Goal: Task Accomplishment & Management: Manage account settings

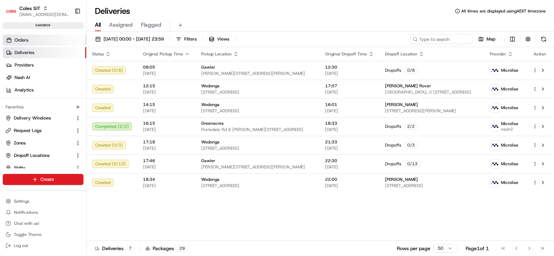
click at [26, 39] on span "Orders" at bounding box center [22, 40] width 14 height 6
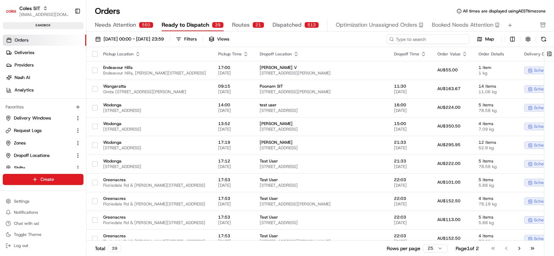
click at [431, 41] on input at bounding box center [427, 39] width 83 height 10
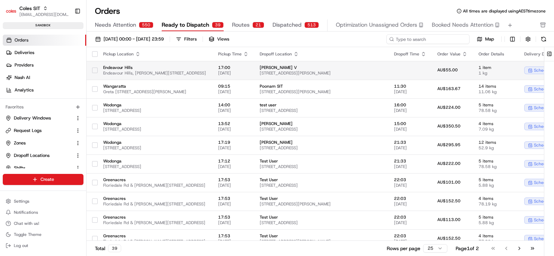
paste input "216568028"
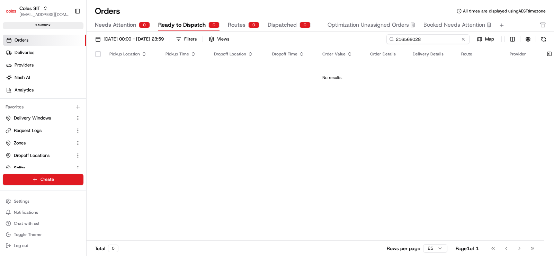
click at [404, 39] on input "216568028" at bounding box center [427, 39] width 83 height 10
paste input "627085"
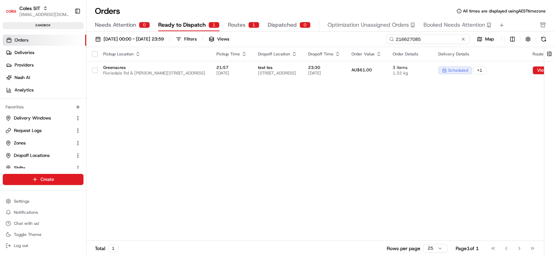
type input "216627085"
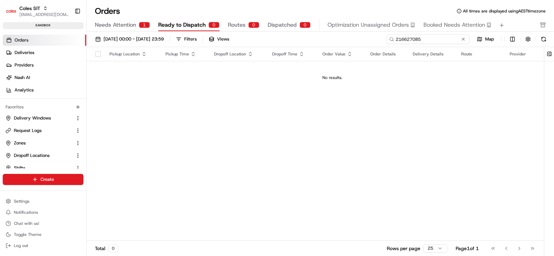
click at [412, 39] on input "216627085" at bounding box center [427, 39] width 83 height 10
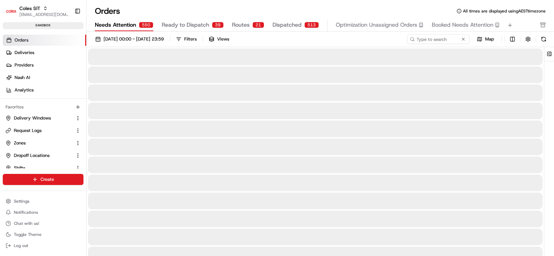
click at [125, 23] on span "Needs Attention" at bounding box center [115, 25] width 41 height 8
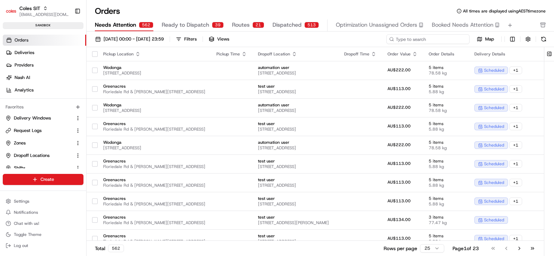
click at [429, 39] on input at bounding box center [427, 39] width 83 height 10
paste input "216627085"
type input "216627085"
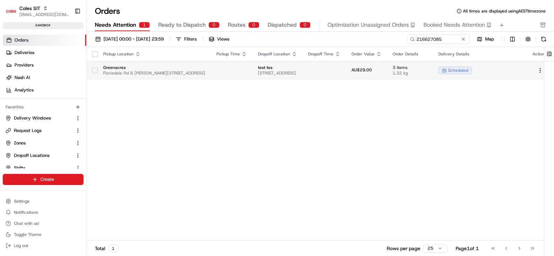
click at [346, 72] on td at bounding box center [324, 70] width 43 height 19
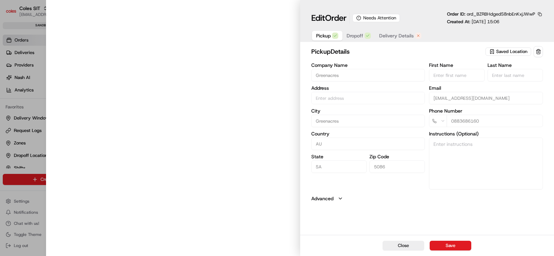
type input "Floriedale Rd & [PERSON_NAME][STREET_ADDRESS]"
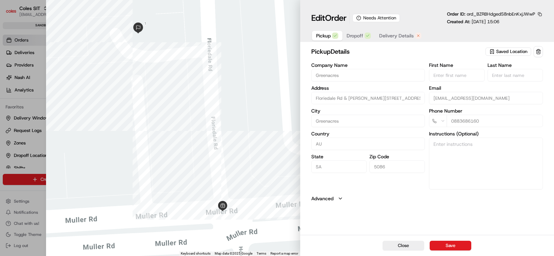
click at [395, 36] on span "Delivery Details" at bounding box center [396, 35] width 35 height 7
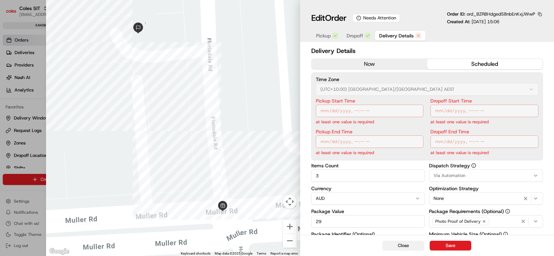
click at [407, 246] on button "Close" at bounding box center [404, 246] width 42 height 10
type input "1"
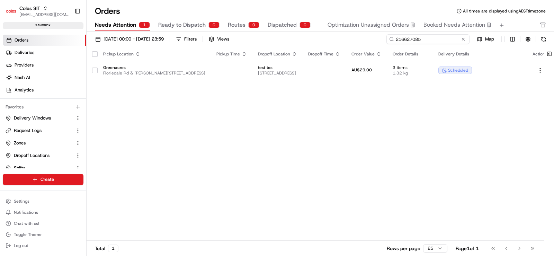
click at [449, 38] on input "216627085" at bounding box center [427, 39] width 83 height 10
click at [403, 38] on input "216627085" at bounding box center [427, 39] width 83 height 10
paste input "9018"
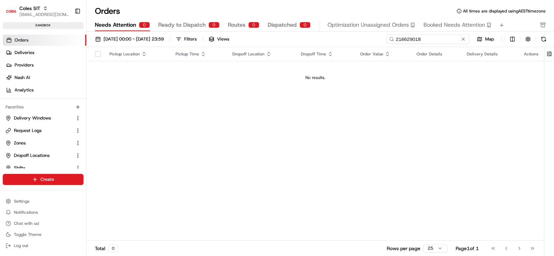
click at [404, 39] on input "216629018" at bounding box center [427, 39] width 83 height 10
paste input "36"
type input "216629036"
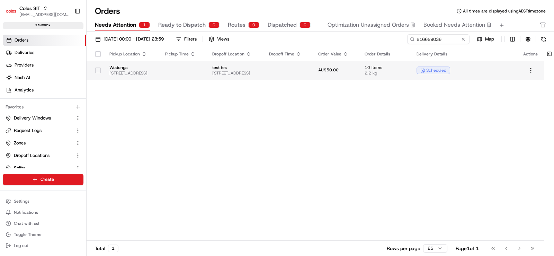
click at [206, 73] on td at bounding box center [183, 70] width 47 height 19
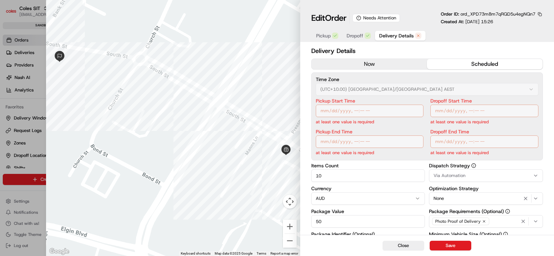
click at [358, 34] on span "Dropoff" at bounding box center [355, 35] width 17 height 7
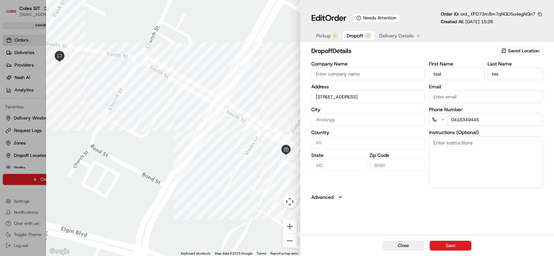
click at [324, 35] on span "Pickup" at bounding box center [323, 35] width 15 height 7
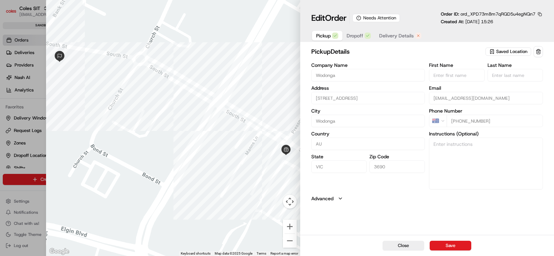
type input "+1"
click at [32, 104] on div at bounding box center [277, 128] width 554 height 256
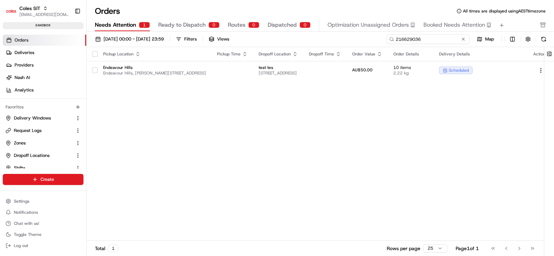
click at [427, 39] on input "216629036" at bounding box center [427, 39] width 83 height 10
paste input "30055"
type input "216630055"
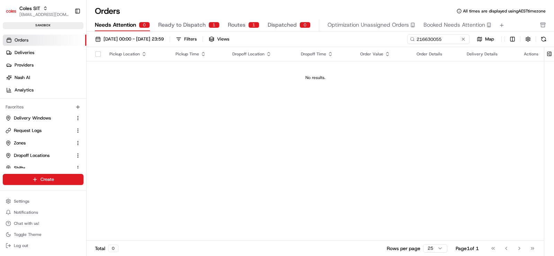
click at [192, 26] on span "Ready to Dispatch" at bounding box center [181, 25] width 47 height 8
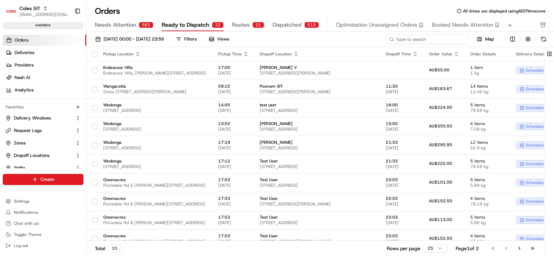
click at [430, 39] on input at bounding box center [427, 39] width 83 height 10
paste input "216629091"
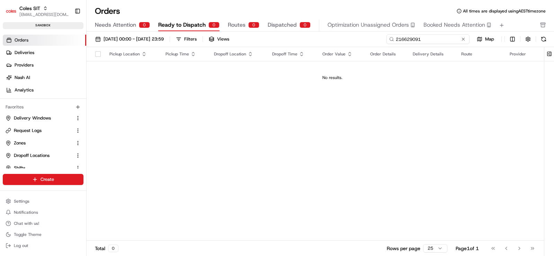
click at [415, 38] on input "216629091" at bounding box center [427, 39] width 83 height 10
paste input "30055"
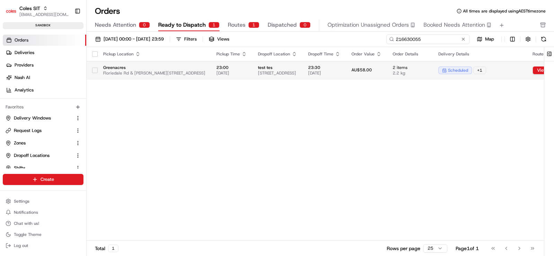
type input "216630055"
click at [297, 65] on span "test tes" at bounding box center [277, 68] width 39 height 6
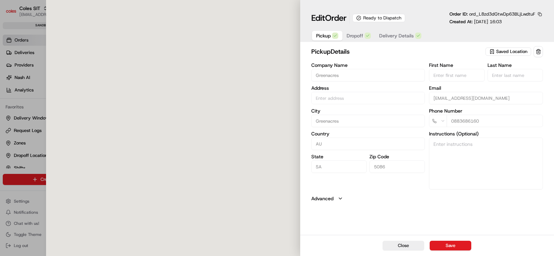
type input "Floriedale Rd & [PERSON_NAME][STREET_ADDRESS]"
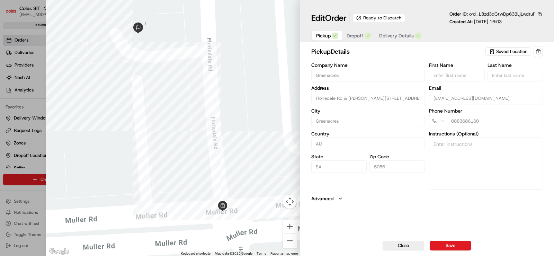
click at [405, 35] on span "Delivery Details" at bounding box center [396, 35] width 35 height 7
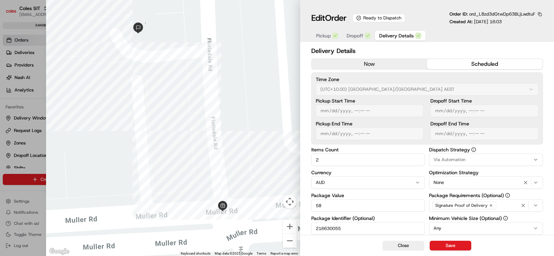
click at [41, 80] on div at bounding box center [277, 128] width 554 height 256
type input "1"
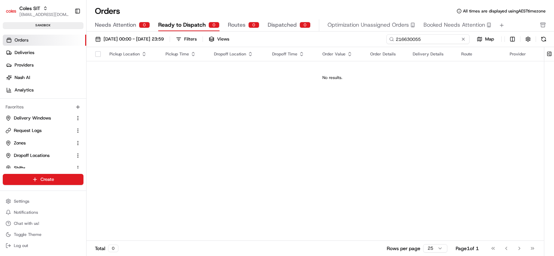
click at [422, 39] on input "216630055" at bounding box center [427, 39] width 83 height 10
paste input "64"
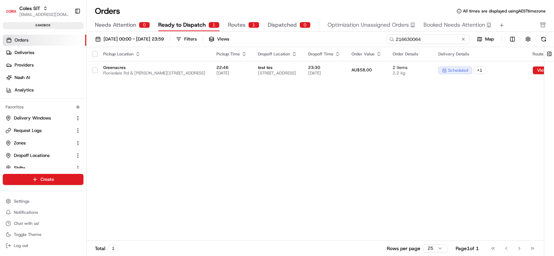
click at [405, 39] on input "216630064" at bounding box center [427, 39] width 83 height 10
click at [310, 106] on div "Pickup Location Pickup Time Dropoff Location Dropoff Time Order Value Order Det…" at bounding box center [375, 144] width 577 height 194
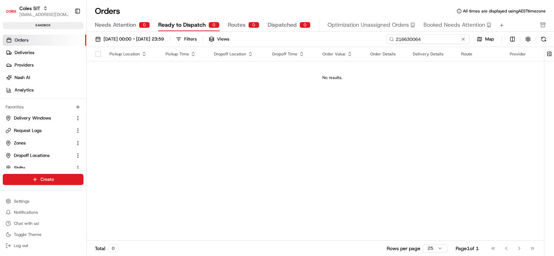
click at [435, 39] on input "216630064" at bounding box center [427, 39] width 83 height 10
paste input "1005"
click at [408, 40] on input "216631005" at bounding box center [427, 39] width 83 height 10
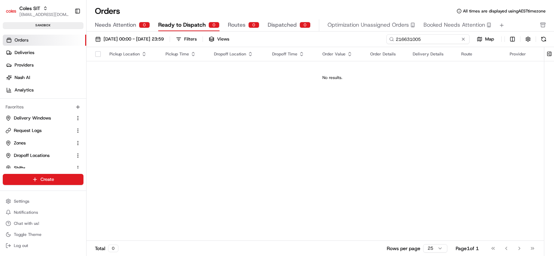
paste input "[URL][DOMAIN_NAME][PERSON_NAME]"
paste input "31"
click at [410, 37] on input "216631031" at bounding box center [427, 39] width 83 height 10
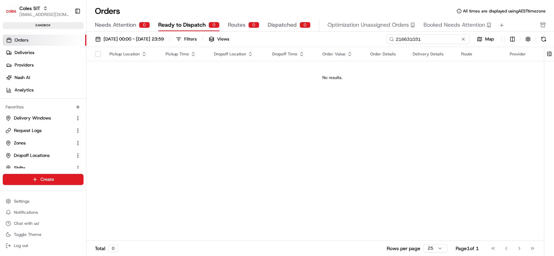
paste input "20"
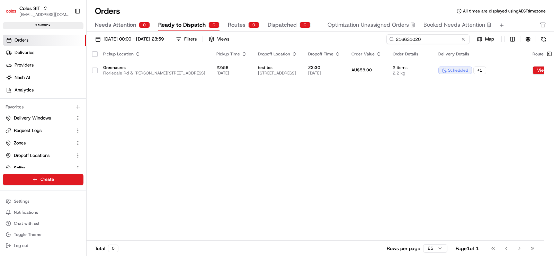
click at [431, 41] on input "216631020" at bounding box center [427, 39] width 83 height 10
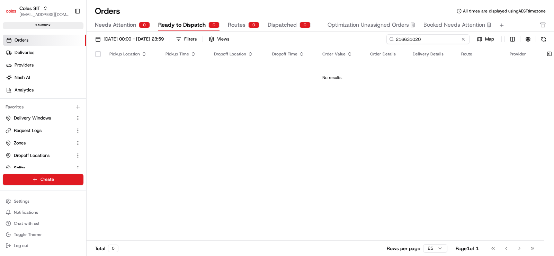
click at [403, 38] on input "216631020" at bounding box center [427, 39] width 83 height 10
paste input "41"
click at [406, 42] on input "216631041" at bounding box center [427, 39] width 83 height 10
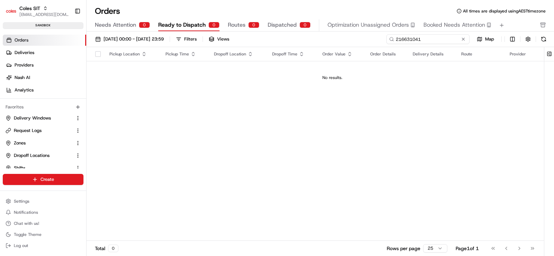
paste input "2020"
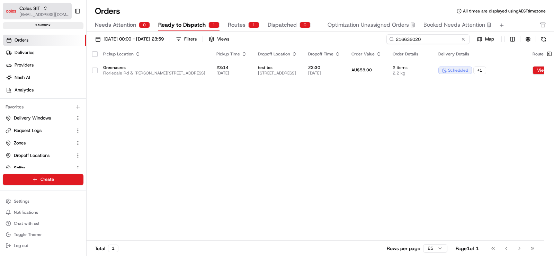
type input "216632020"
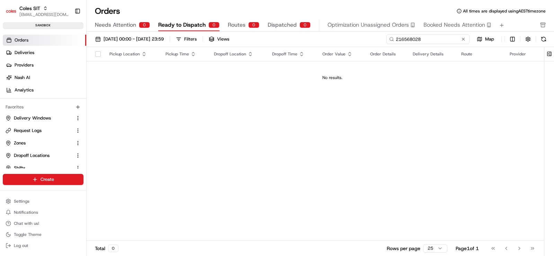
click at [427, 37] on input "216568028" at bounding box center [427, 39] width 83 height 10
paste input "626093"
click at [409, 38] on input "216626093" at bounding box center [427, 39] width 83 height 10
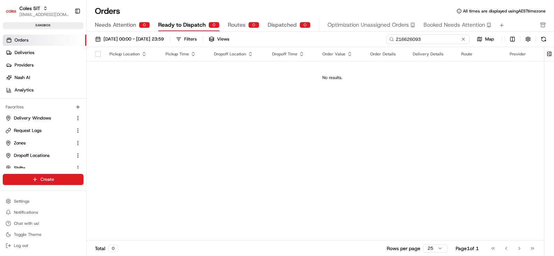
paste input "9015"
click at [406, 37] on input "216629015" at bounding box center [427, 39] width 83 height 10
paste input "30013"
click at [403, 39] on input "216630013" at bounding box center [427, 39] width 83 height 10
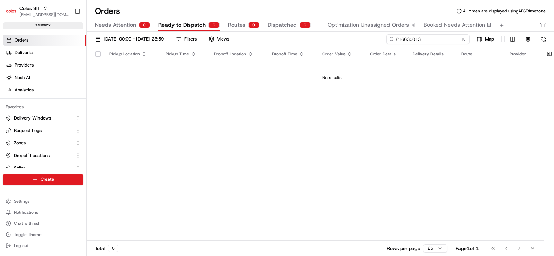
click at [403, 39] on input "216630013" at bounding box center [427, 39] width 83 height 10
paste input "29049"
click at [402, 39] on input "216629049" at bounding box center [427, 39] width 83 height 10
paste input "91"
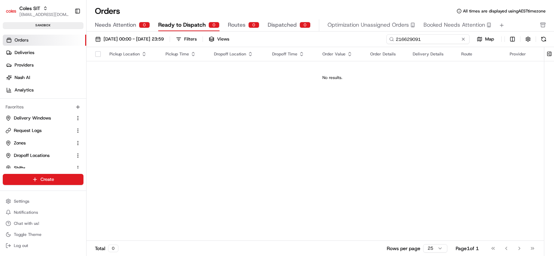
click at [413, 38] on input "216629091" at bounding box center [427, 39] width 83 height 10
paste input "125"
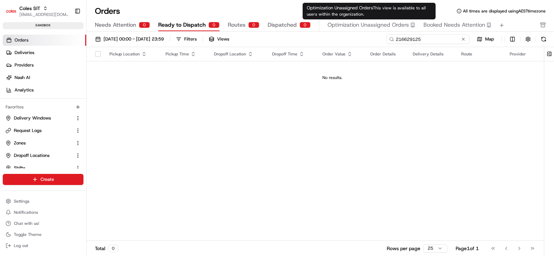
click at [415, 38] on input "216629125" at bounding box center [427, 39] width 83 height 10
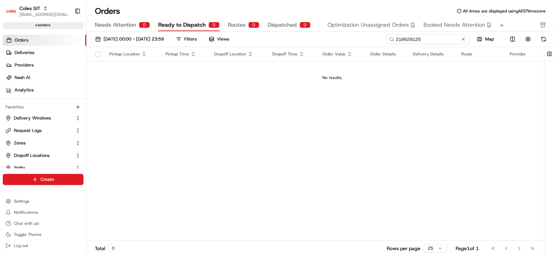
click at [415, 38] on input "216629125" at bounding box center [427, 39] width 83 height 10
paste input "3104"
click at [434, 41] on input "216631045" at bounding box center [427, 39] width 83 height 10
click at [409, 38] on input "216631045" at bounding box center [427, 39] width 83 height 10
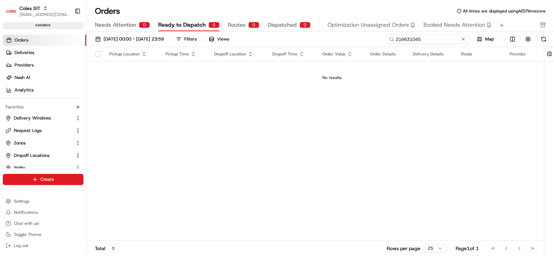
paste input "2024"
type input "216632024"
